Goal: Task Accomplishment & Management: Manage account settings

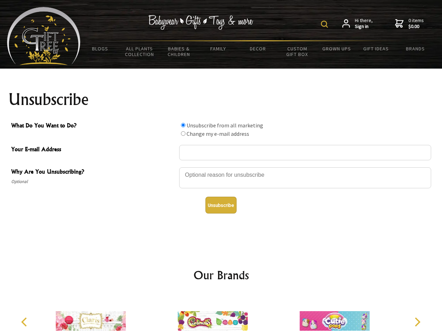
click at [326, 24] on img at bounding box center [324, 24] width 7 height 7
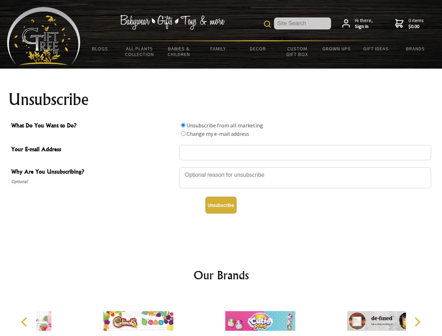
click at [221, 167] on div at bounding box center [305, 179] width 252 height 25
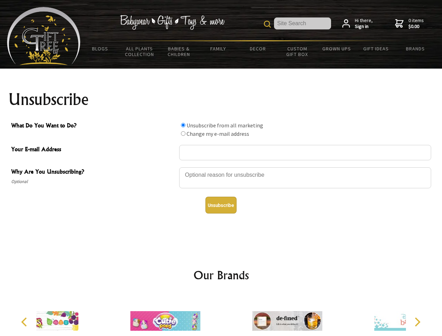
click at [183, 125] on input "What Do You Want to Do?" at bounding box center [183, 125] width 5 height 5
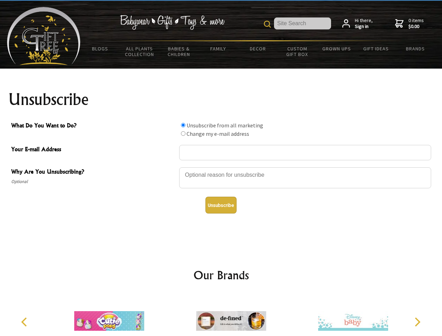
click at [183, 133] on input "What Do You Want to Do?" at bounding box center [183, 133] width 5 height 5
radio input "true"
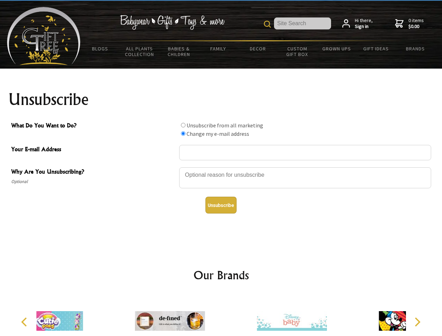
click at [221, 205] on button "Unsubscribe" at bounding box center [221, 205] width 31 height 17
click at [25, 322] on icon "Previous" at bounding box center [24, 322] width 9 height 9
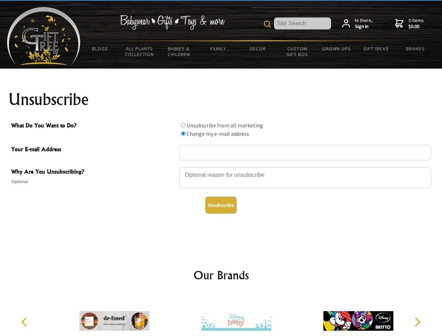
click at [418, 322] on icon "Next" at bounding box center [417, 322] width 9 height 9
